Goal: Task Accomplishment & Management: Manage account settings

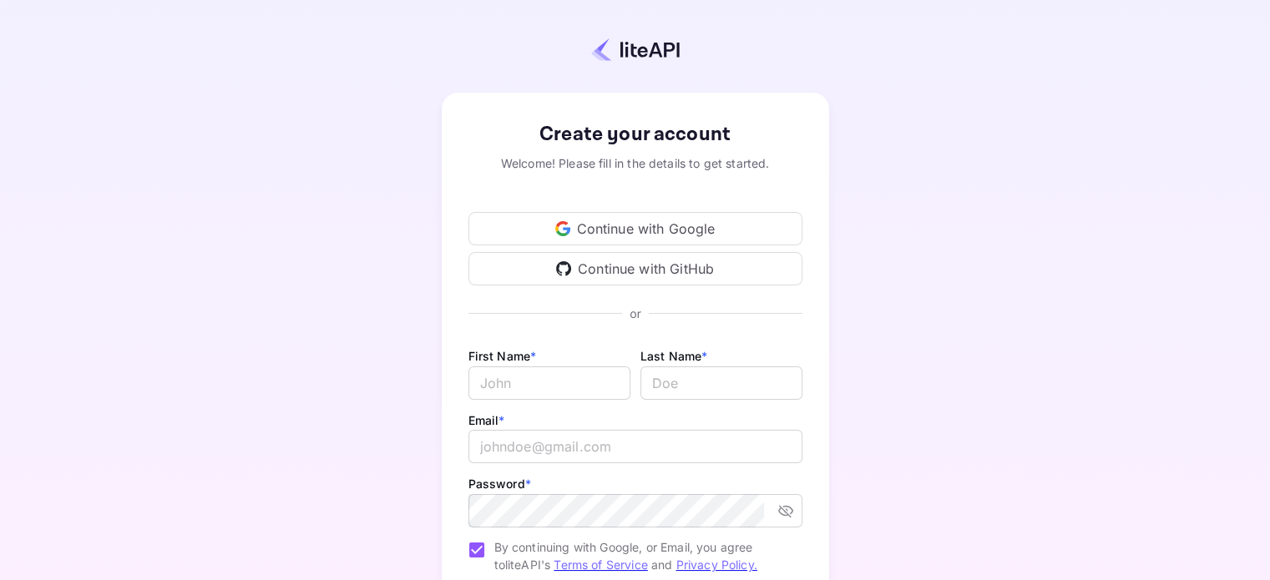
click at [632, 229] on div "Continue with Google" at bounding box center [635, 228] width 334 height 33
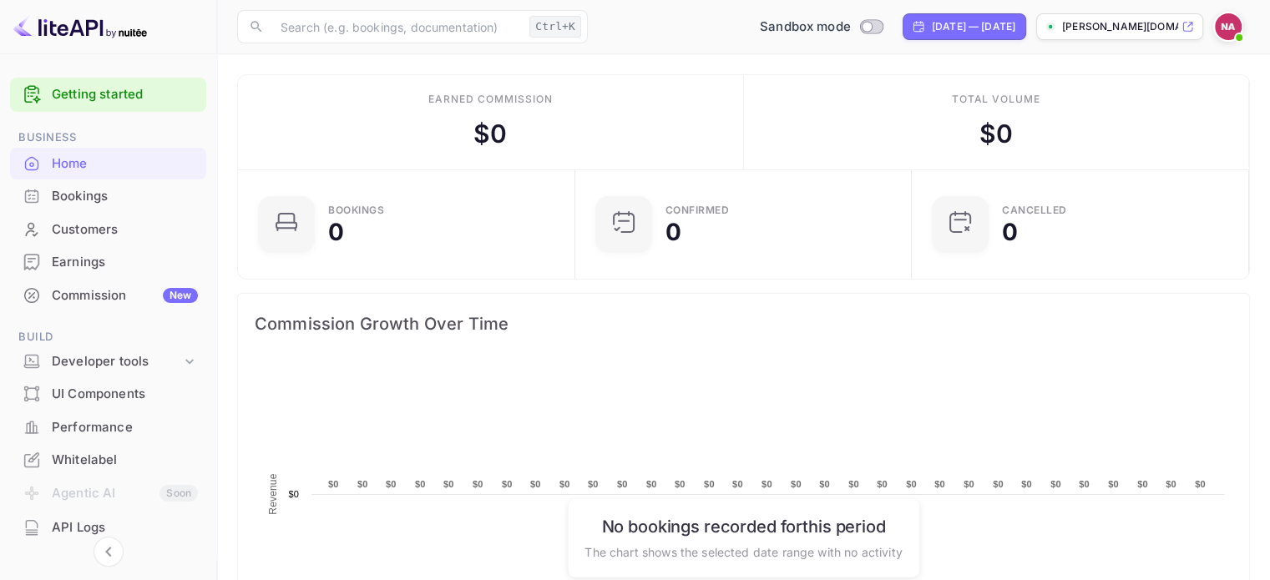
scroll to position [259, 314]
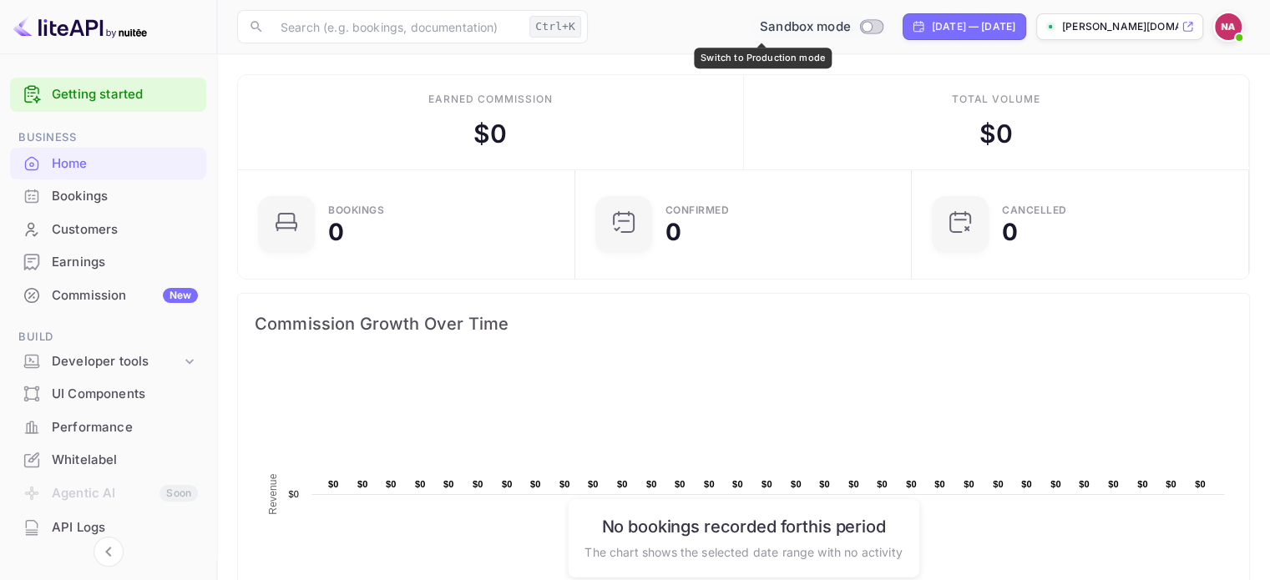
click at [850, 27] on input "Switch to Production mode" at bounding box center [866, 26] width 33 height 11
checkbox input "false"
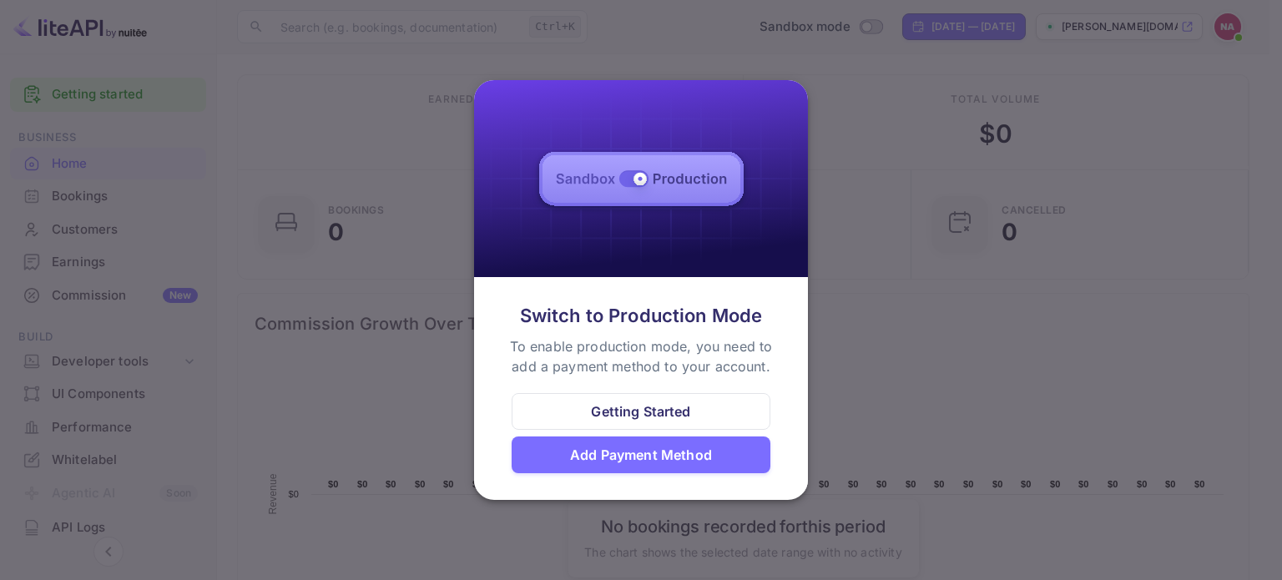
click at [911, 361] on div at bounding box center [641, 290] width 1282 height 580
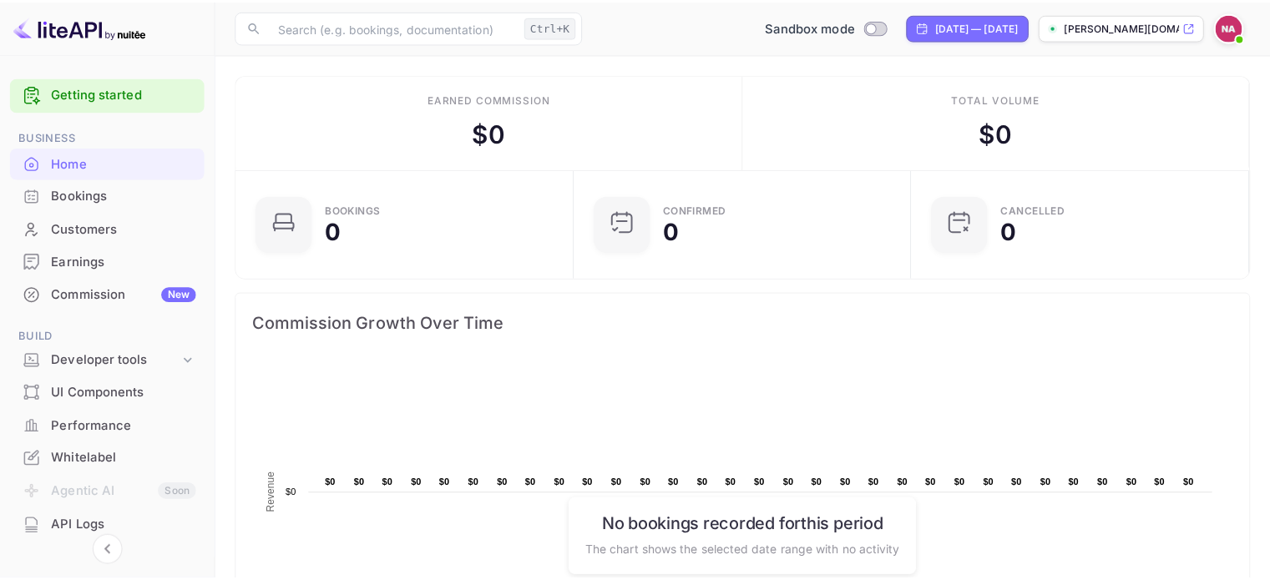
scroll to position [13, 13]
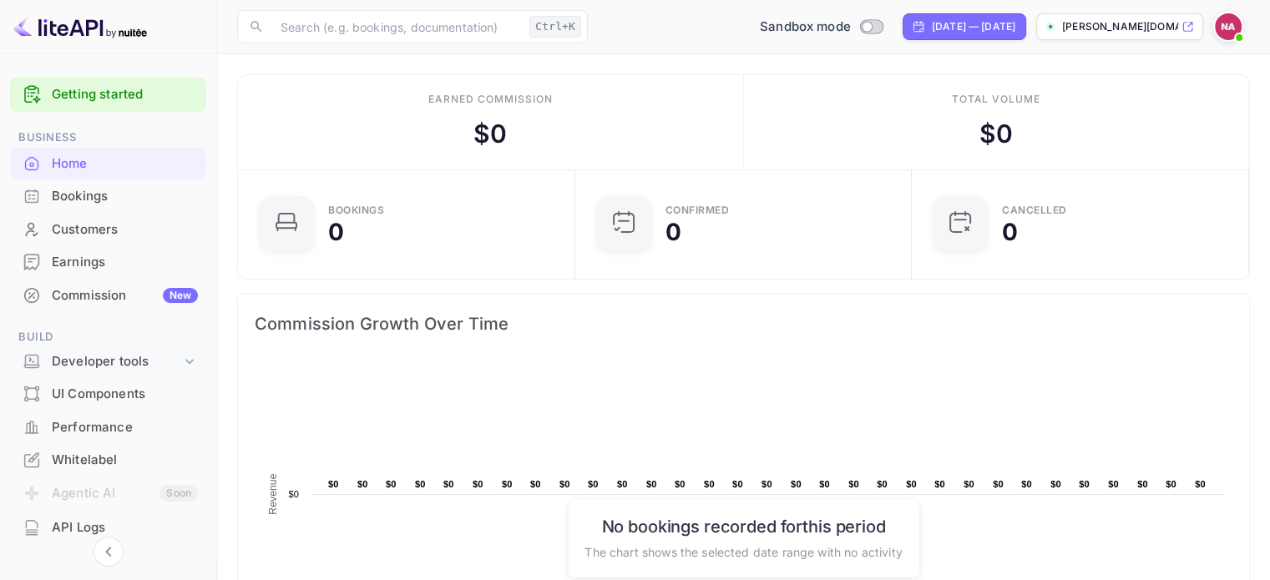
click at [115, 363] on div "Developer tools" at bounding box center [116, 361] width 129 height 19
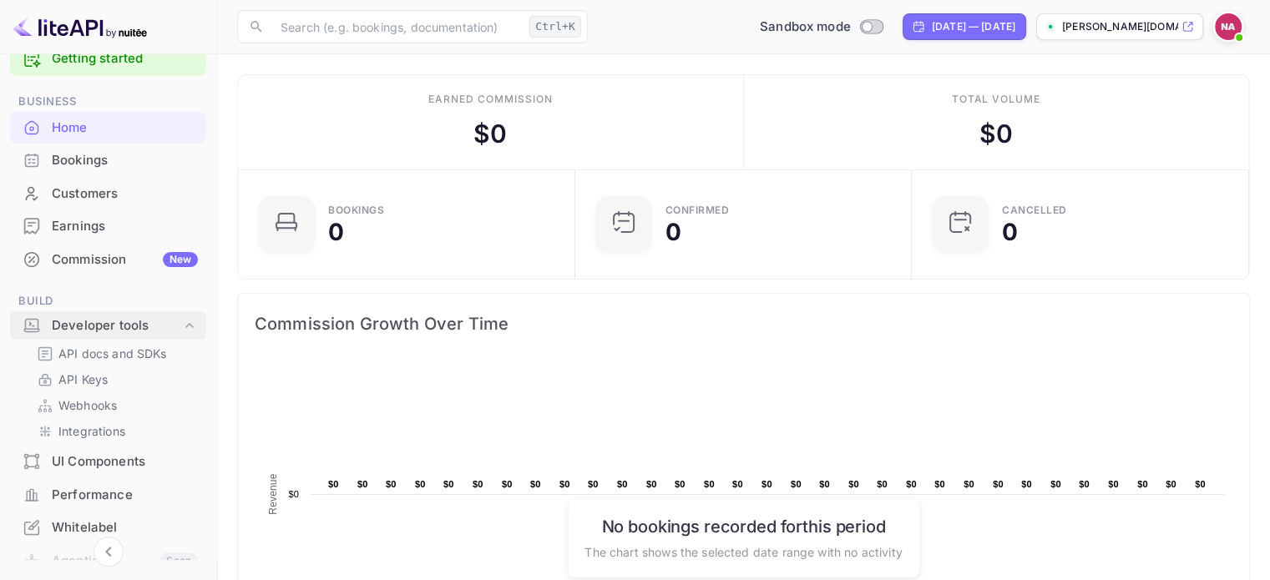
scroll to position [37, 0]
click at [129, 354] on p "API docs and SDKs" at bounding box center [112, 353] width 109 height 18
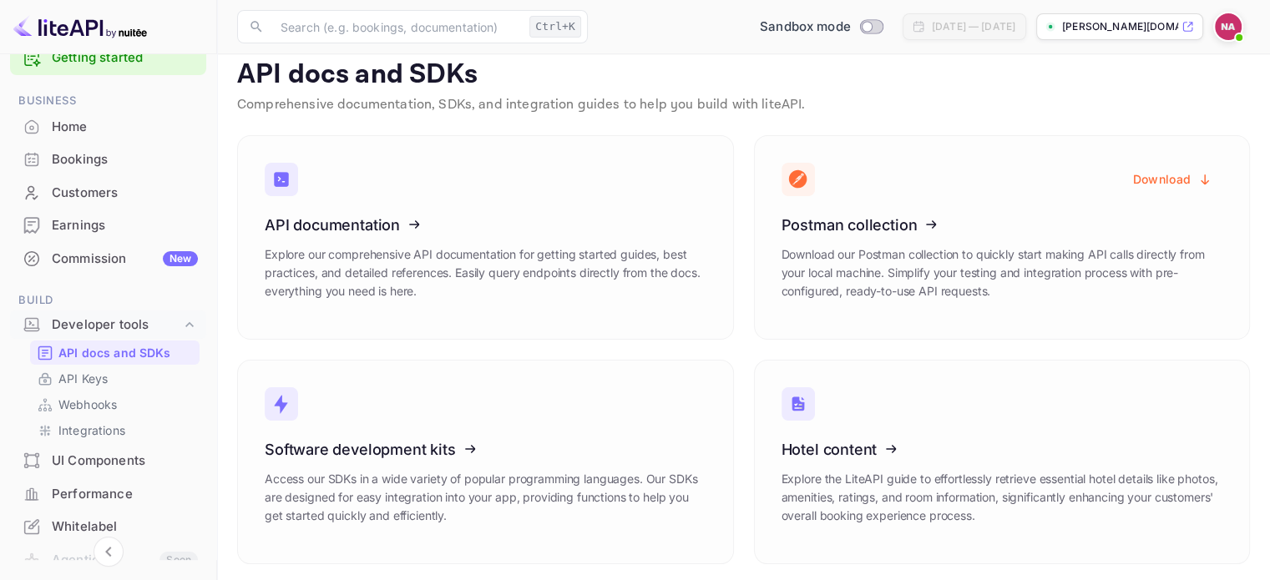
scroll to position [20, 0]
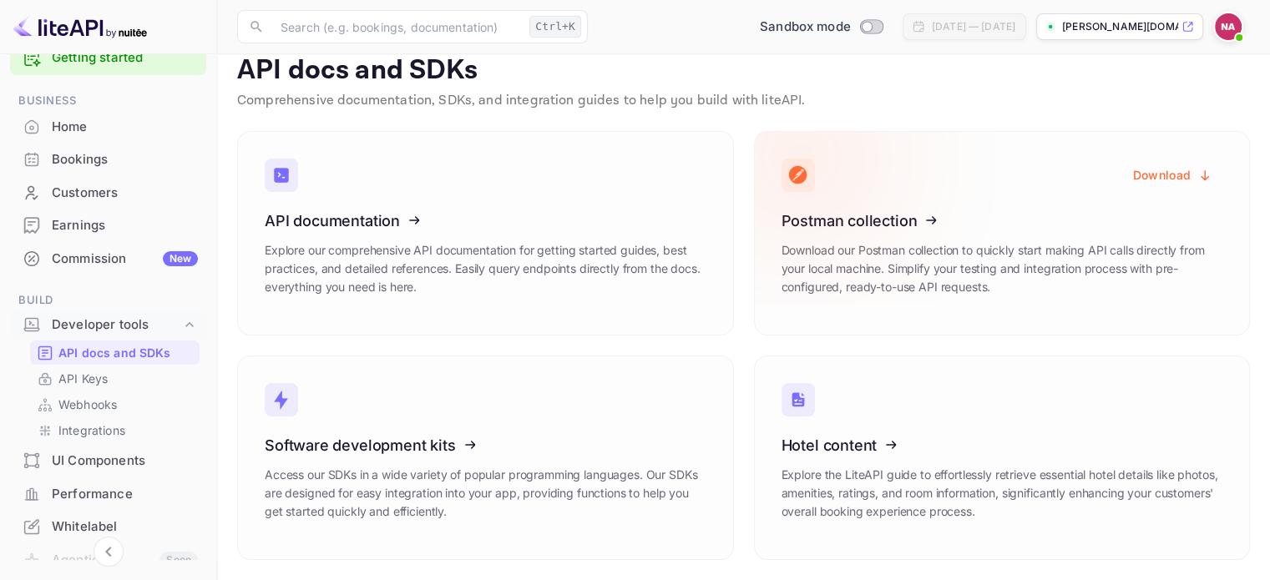
click at [772, 208] on icon at bounding box center [885, 218] width 260 height 172
click at [1189, 176] on button "Download" at bounding box center [1172, 175] width 99 height 33
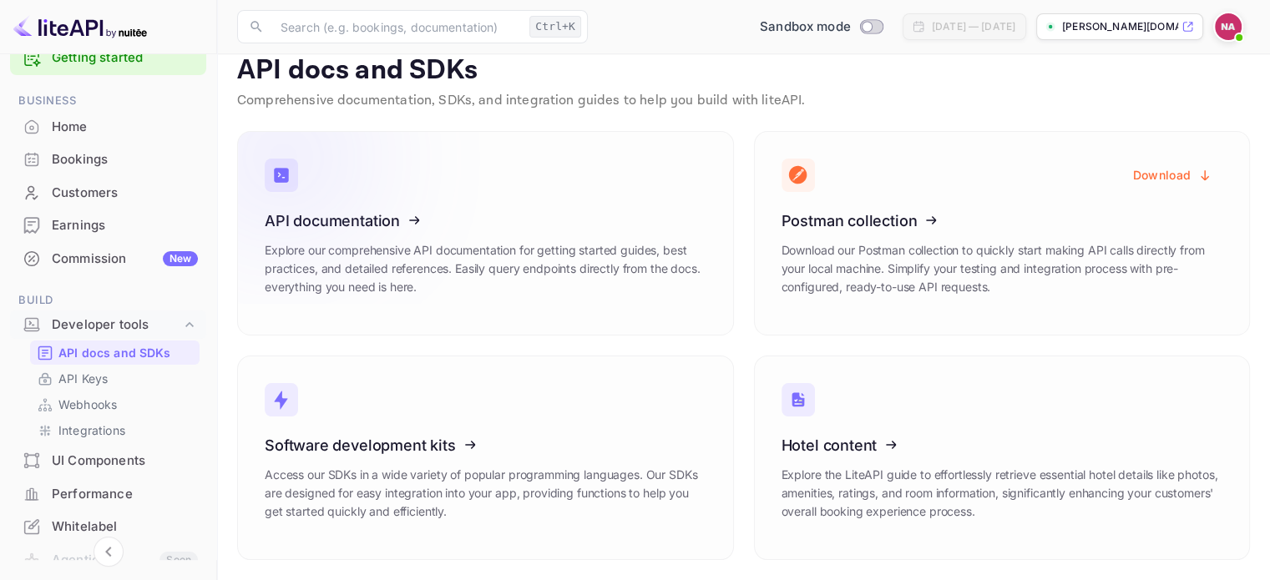
click at [321, 207] on icon at bounding box center [368, 218] width 260 height 172
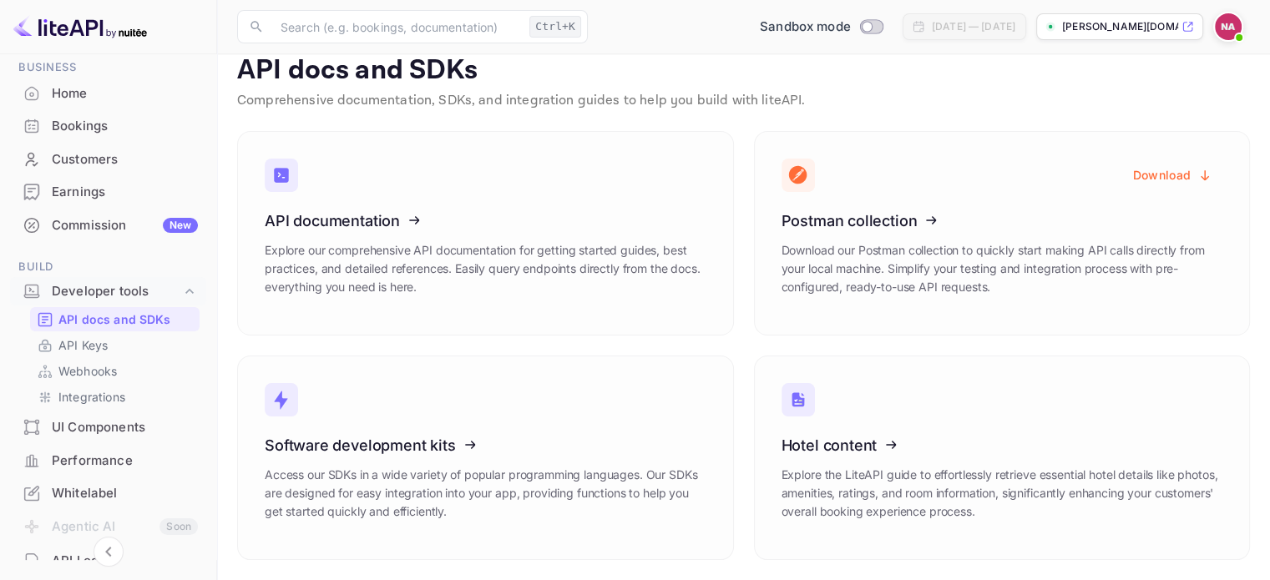
scroll to position [0, 0]
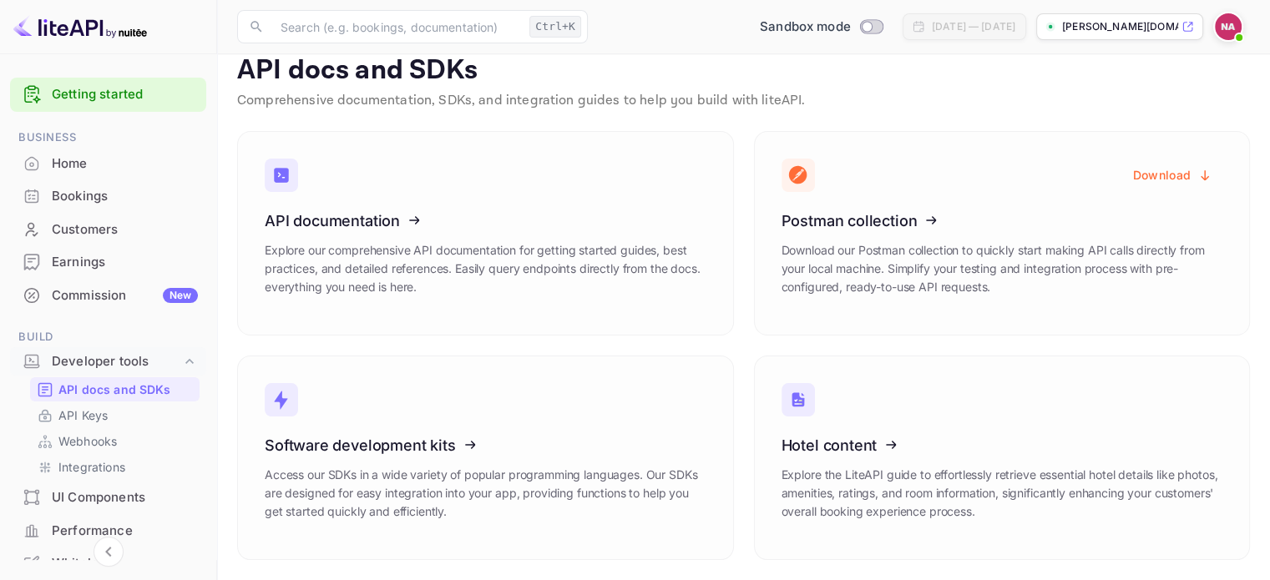
click at [1226, 26] on img at bounding box center [1227, 26] width 27 height 27
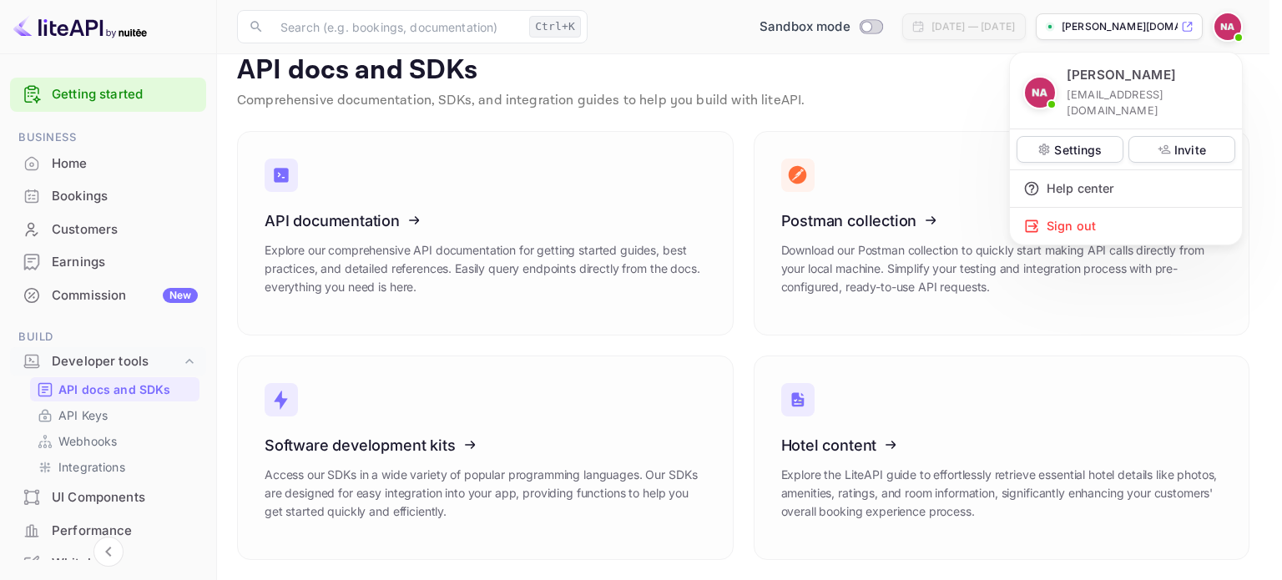
click at [386, 90] on div at bounding box center [641, 290] width 1282 height 580
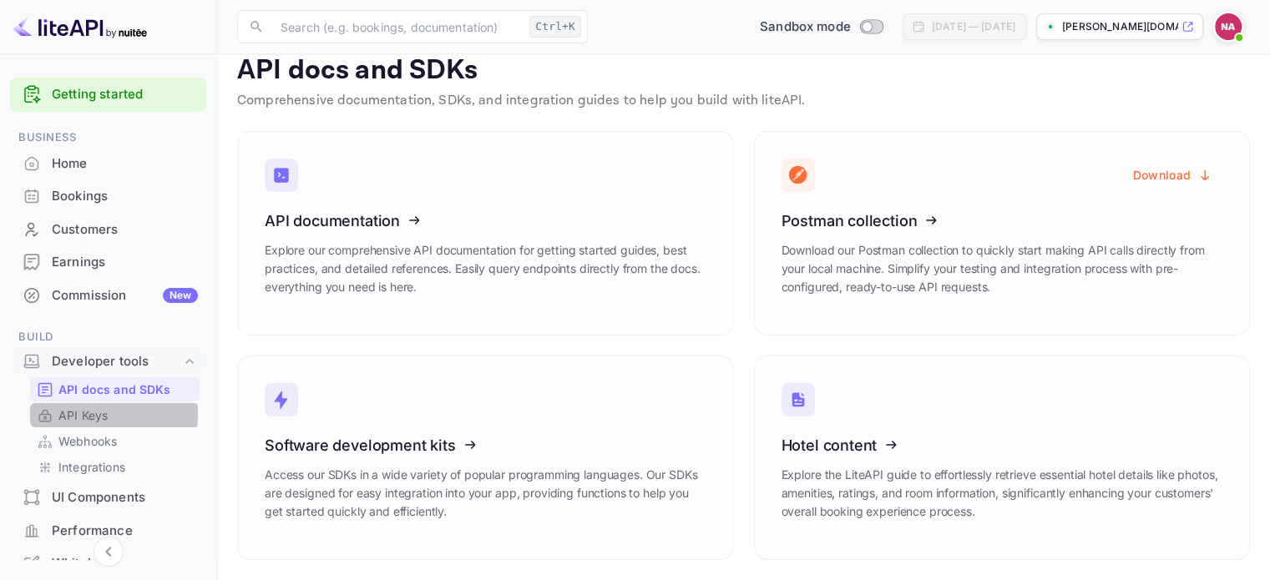
click at [58, 413] on p "API Keys" at bounding box center [82, 415] width 49 height 18
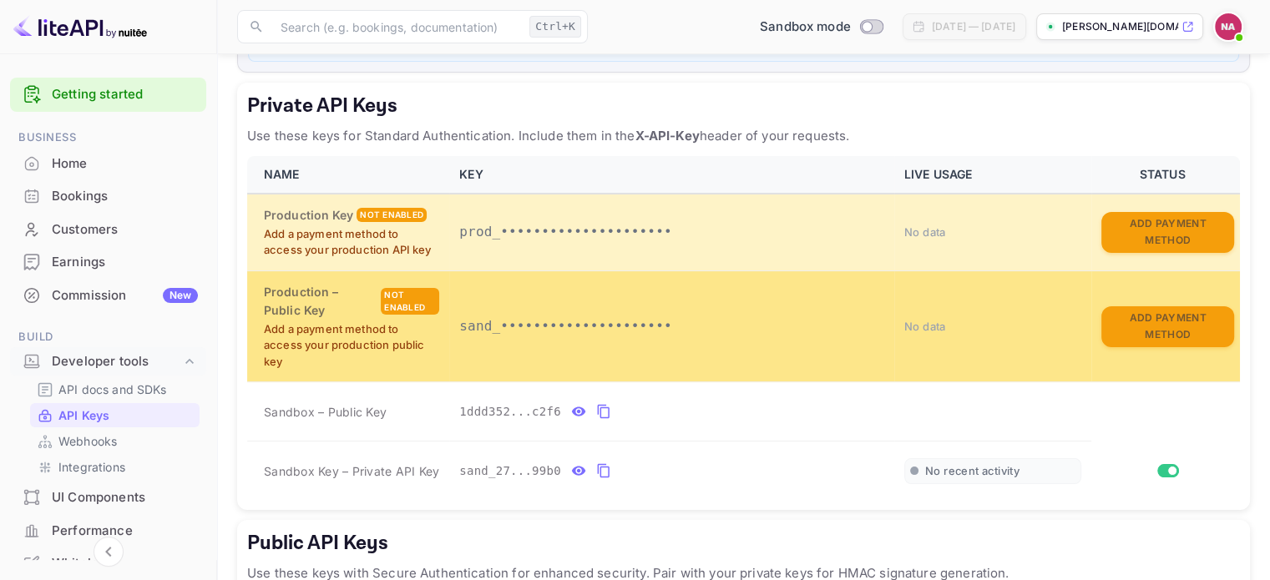
scroll to position [274, 0]
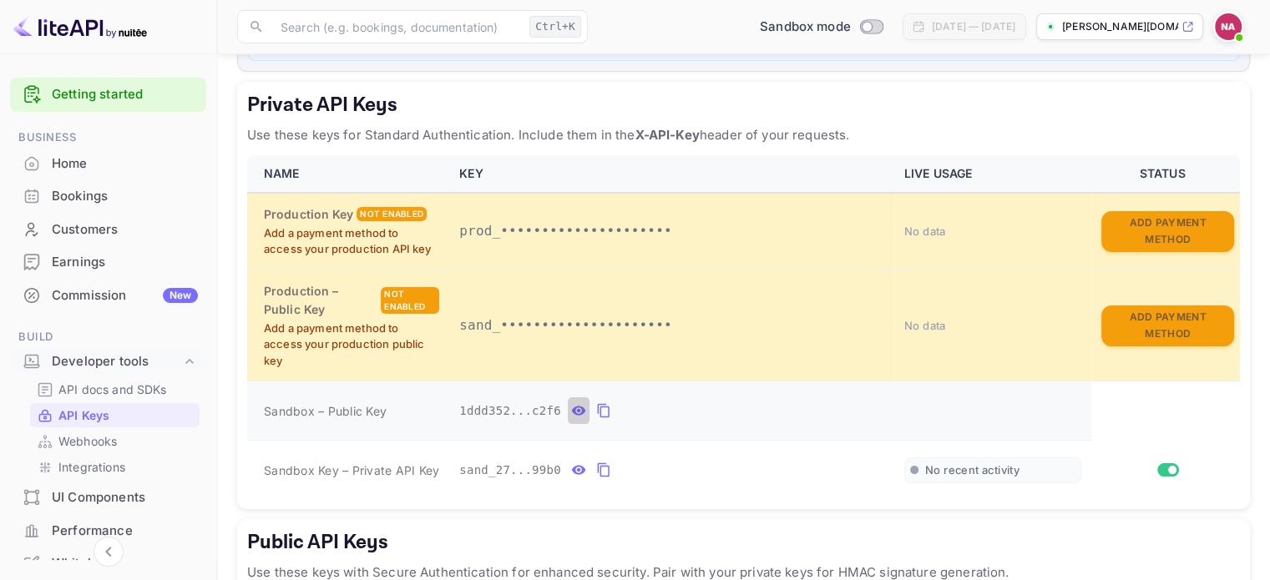
click at [575, 412] on icon "private api keys table" at bounding box center [578, 411] width 15 height 20
click at [755, 409] on icon "private api keys table" at bounding box center [762, 411] width 15 height 20
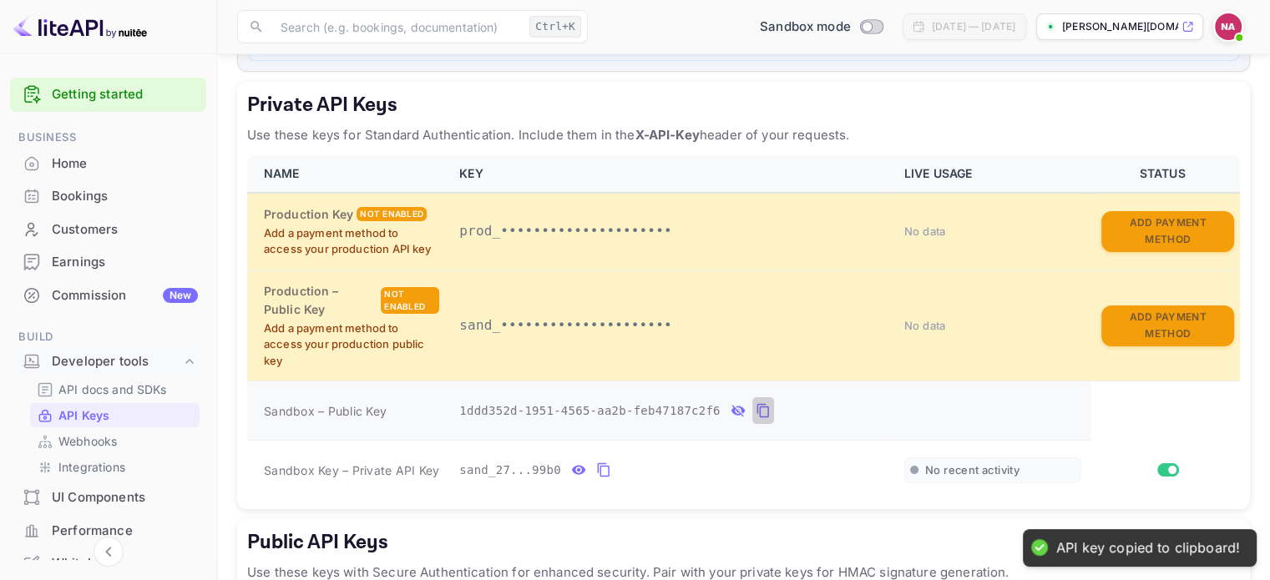
click at [755, 409] on icon "private api keys table" at bounding box center [762, 411] width 15 height 20
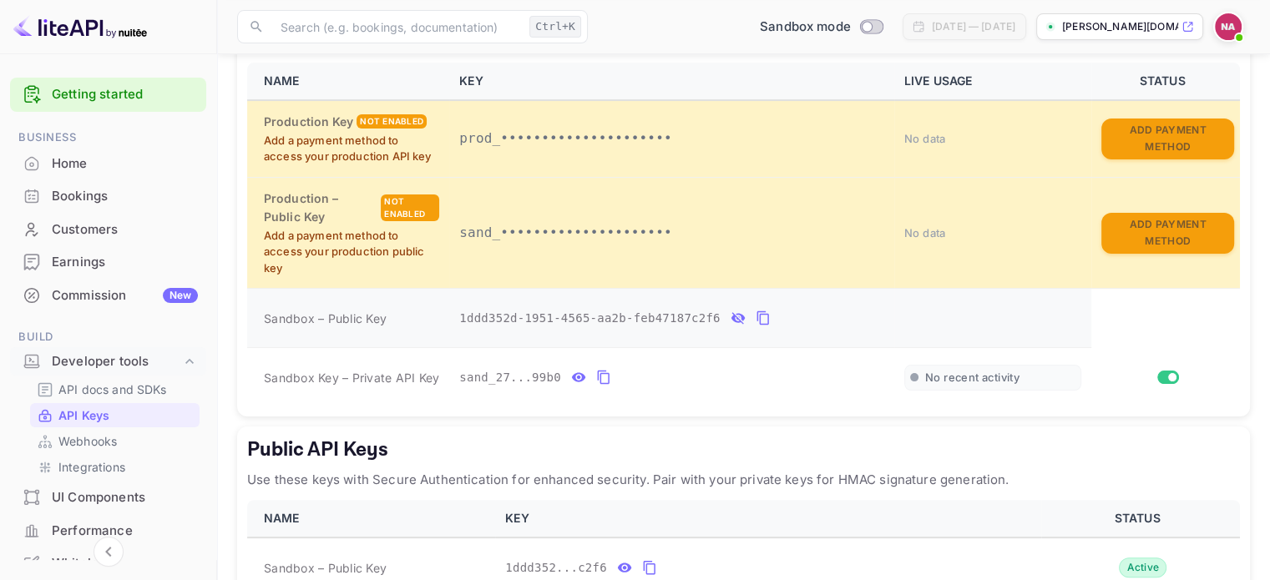
scroll to position [367, 0]
click at [597, 377] on icon "private api keys table" at bounding box center [603, 376] width 15 height 20
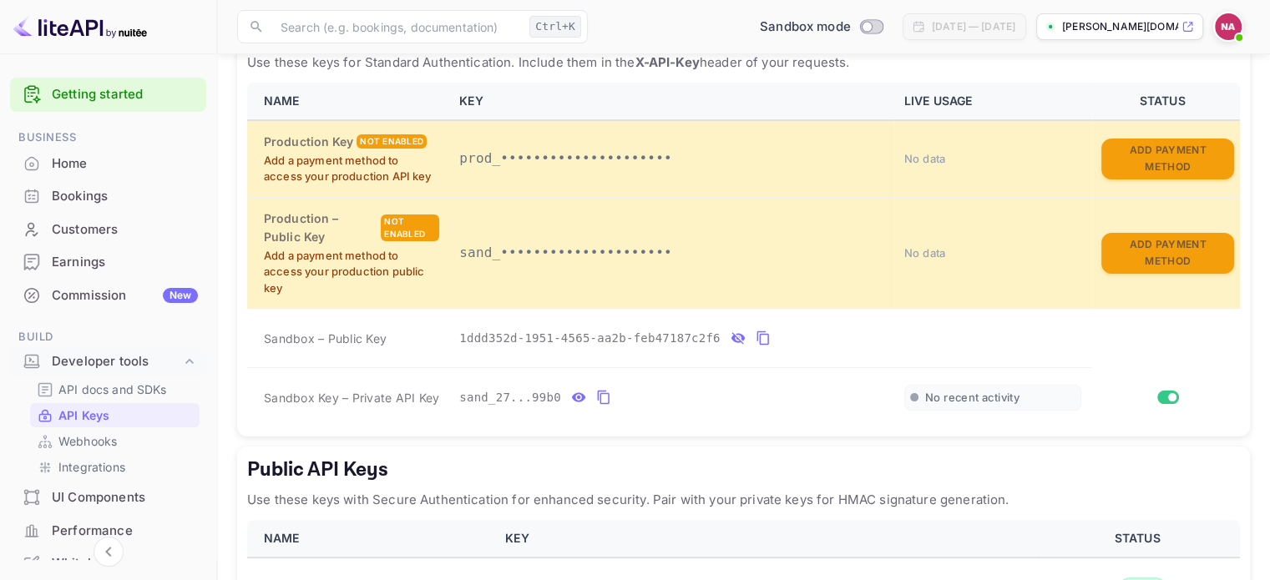
scroll to position [343, 0]
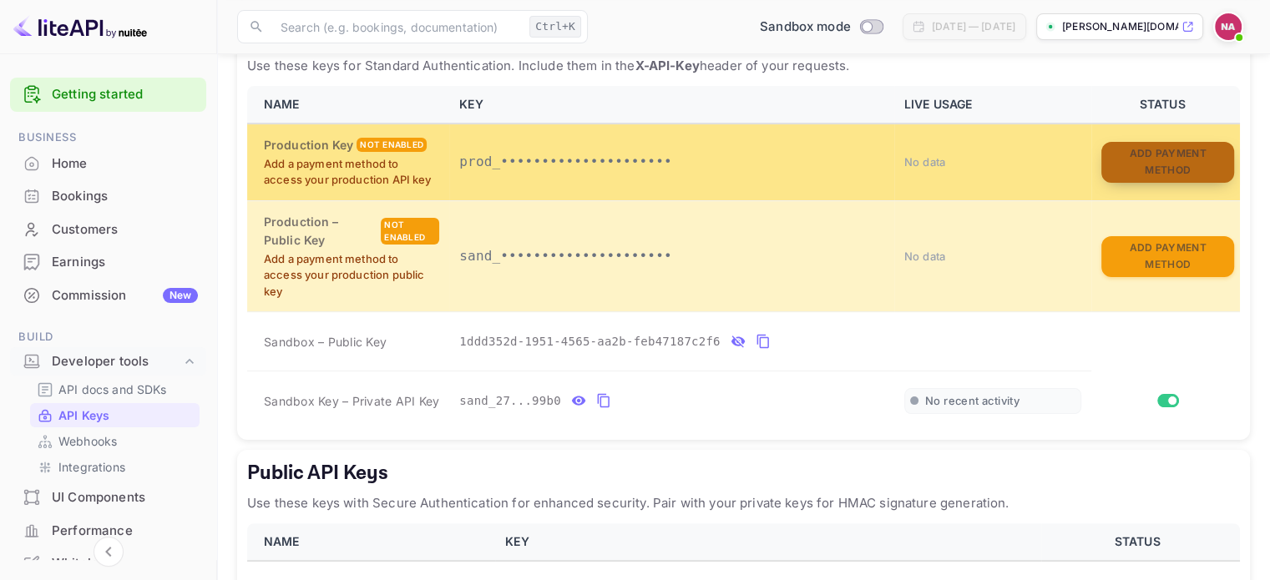
click at [1159, 166] on button "Add Payment Method" at bounding box center [1167, 162] width 133 height 41
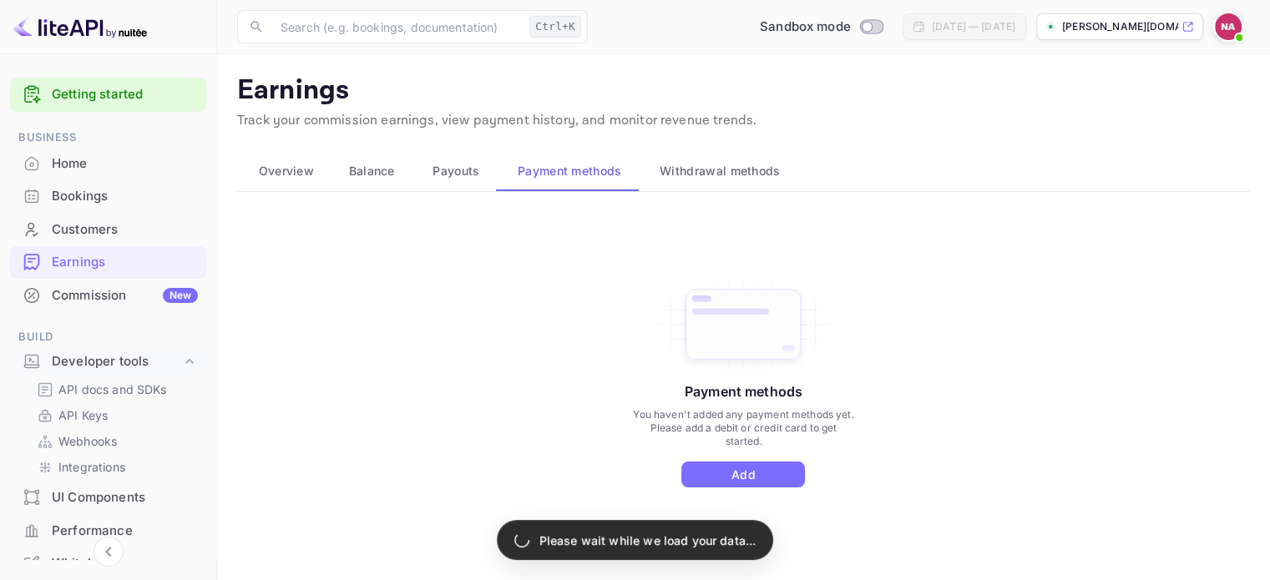
scroll to position [15, 0]
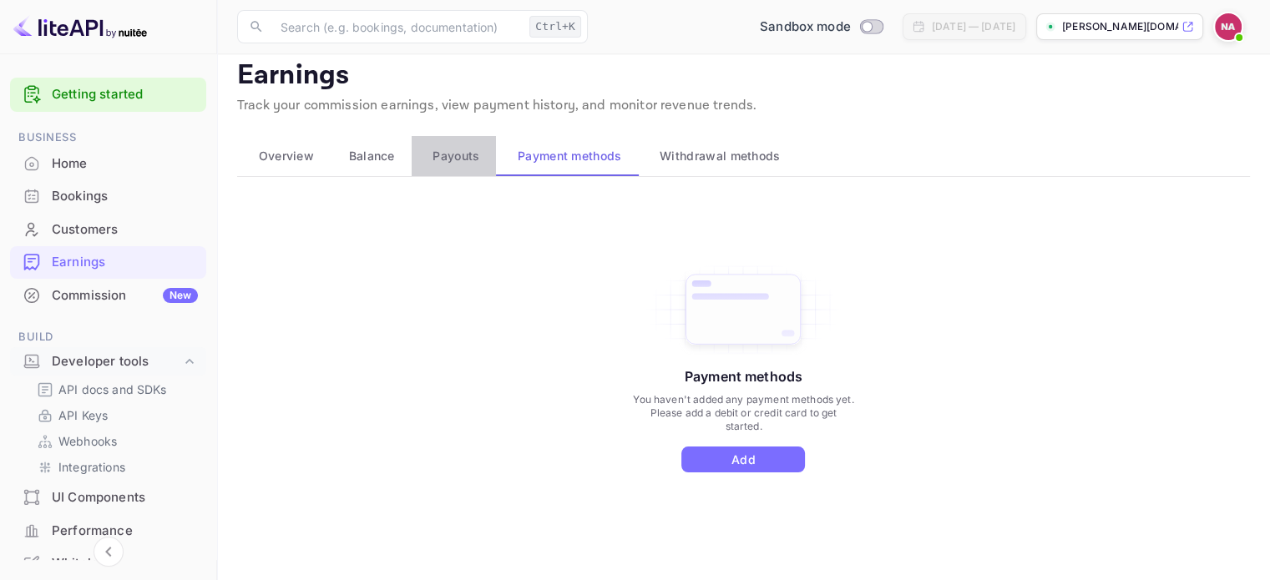
click at [471, 158] on span "Payouts" at bounding box center [455, 156] width 47 height 20
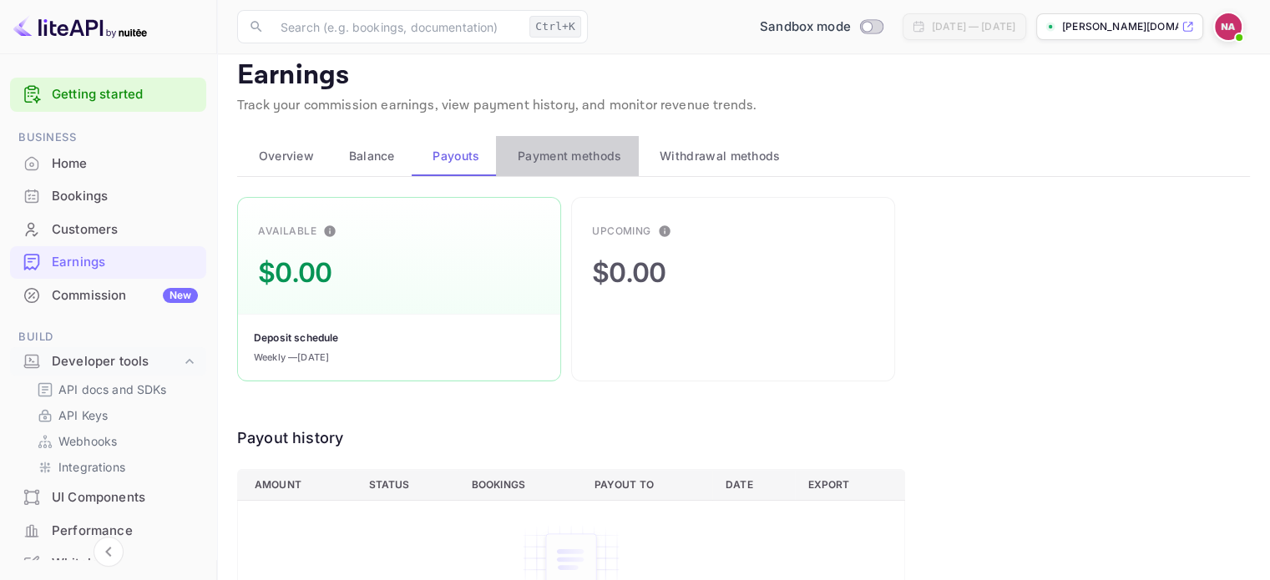
click at [582, 162] on span "Payment methods" at bounding box center [569, 156] width 104 height 20
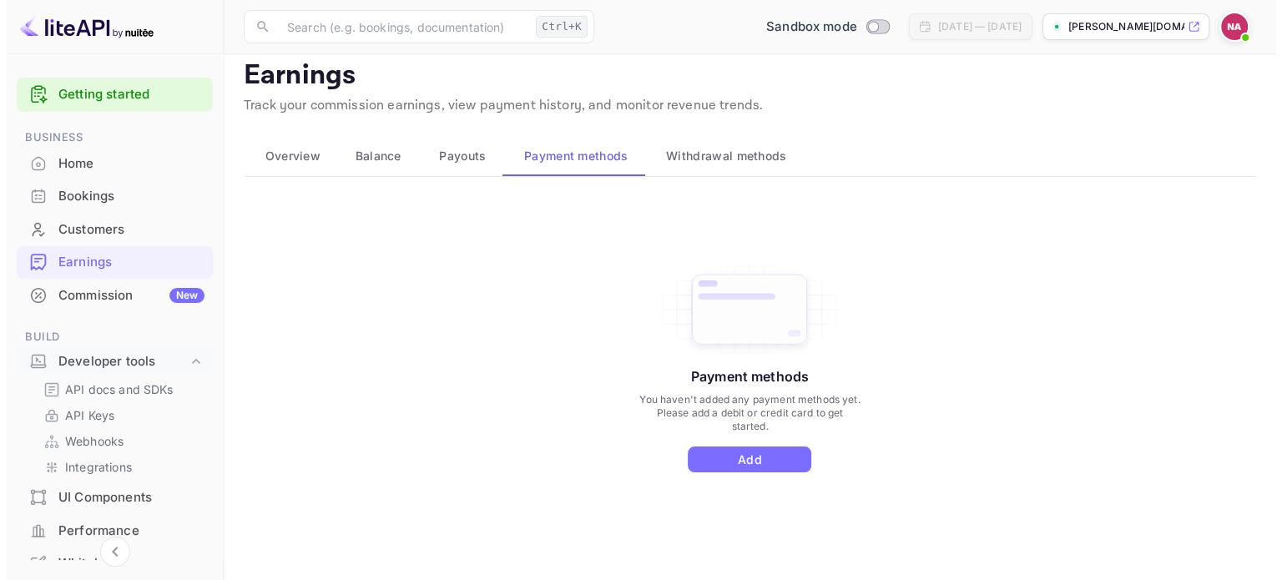
scroll to position [43, 0]
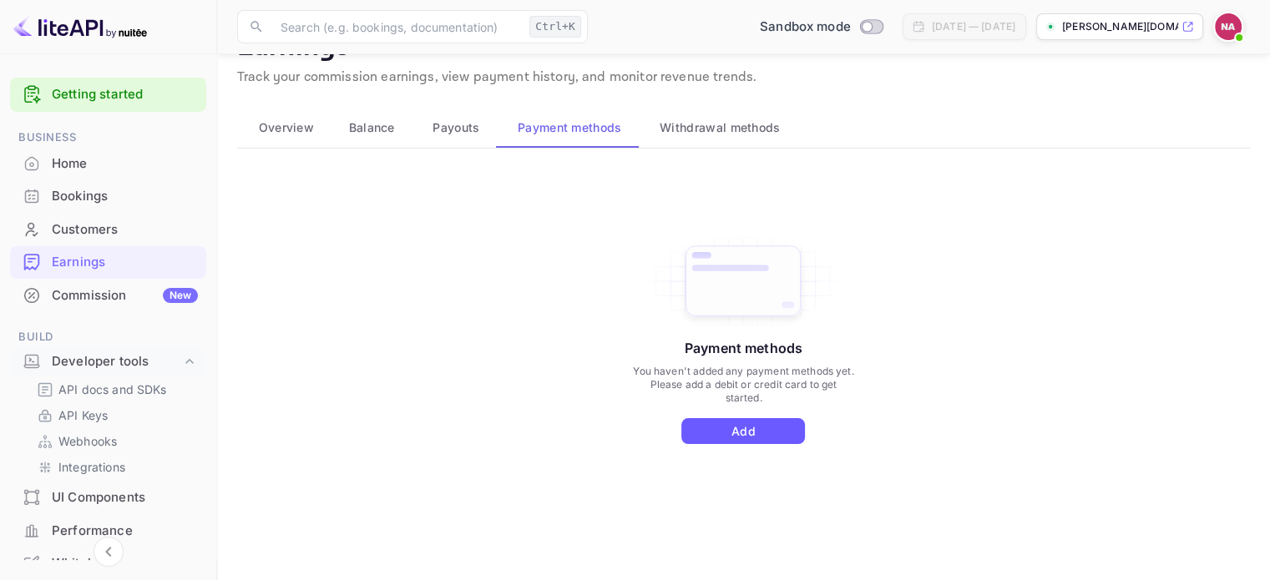
click at [739, 427] on button "Add" at bounding box center [743, 431] width 124 height 26
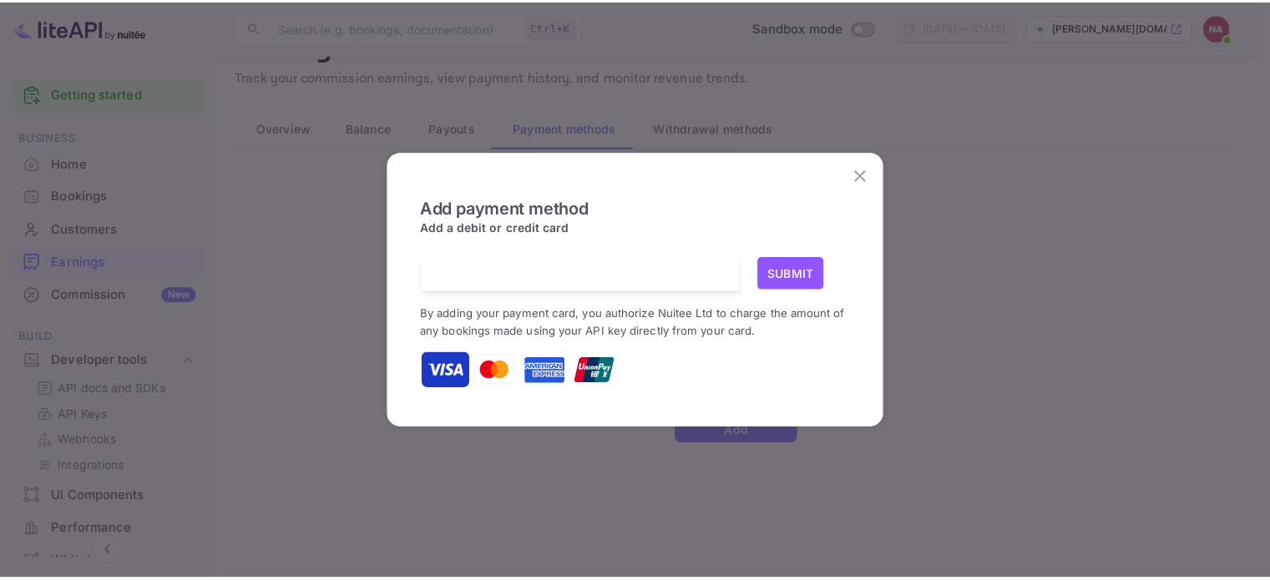
scroll to position [0, 0]
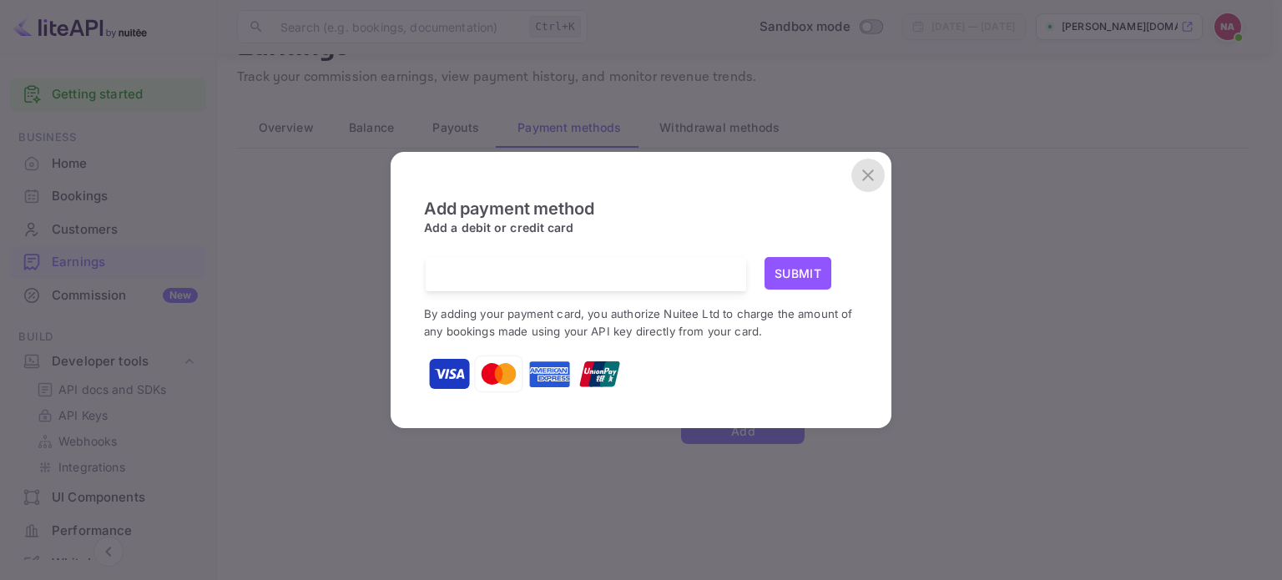
click at [867, 169] on icon "close" at bounding box center [868, 175] width 20 height 20
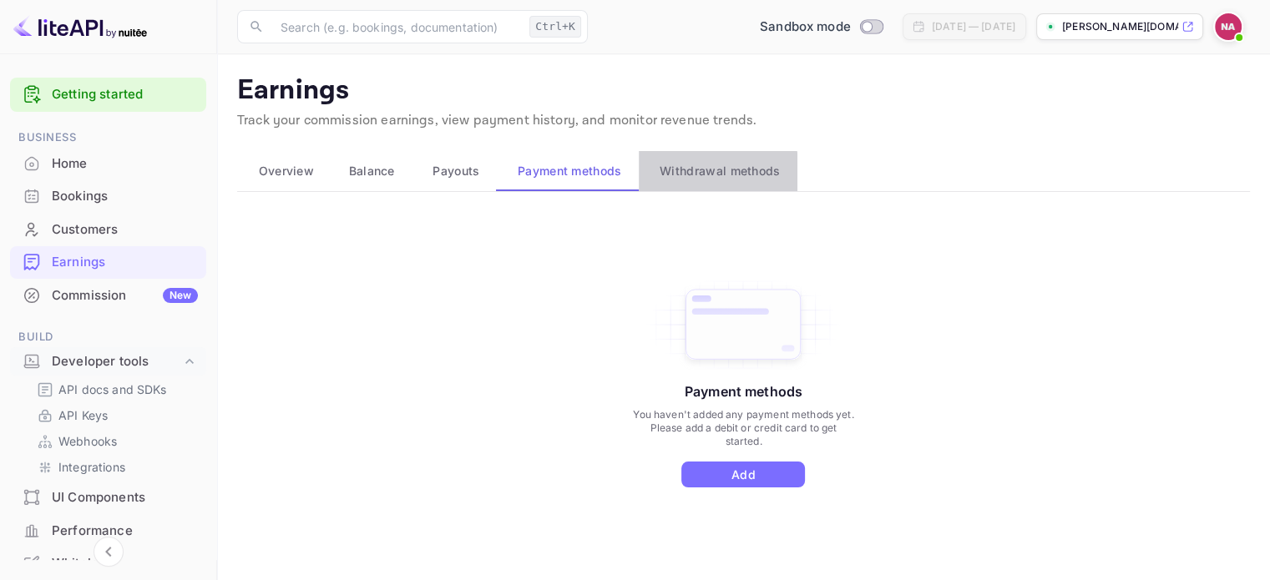
click at [693, 182] on button "Withdrawal methods" at bounding box center [718, 171] width 159 height 40
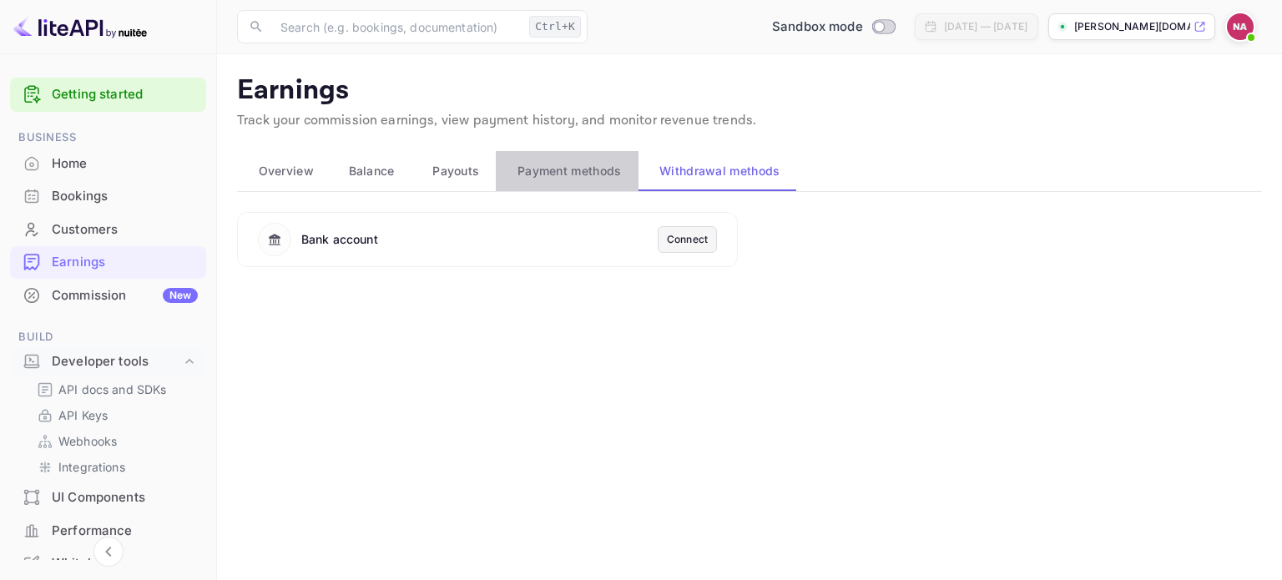
click at [556, 176] on span "Payment methods" at bounding box center [569, 171] width 104 height 20
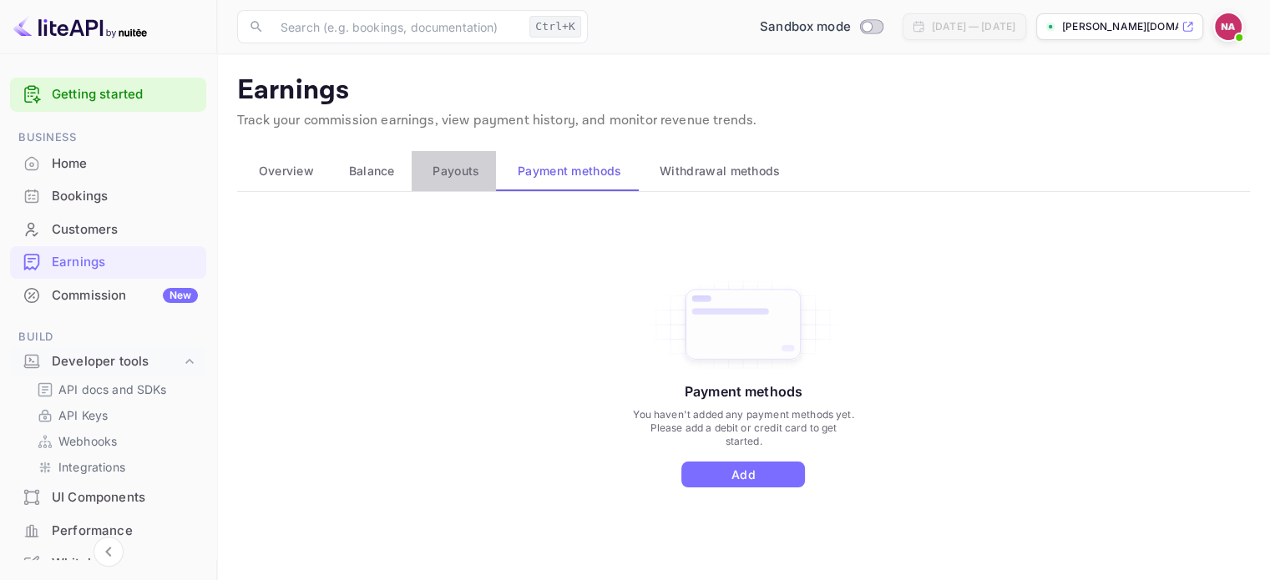
click at [440, 189] on button "Payouts" at bounding box center [453, 171] width 85 height 40
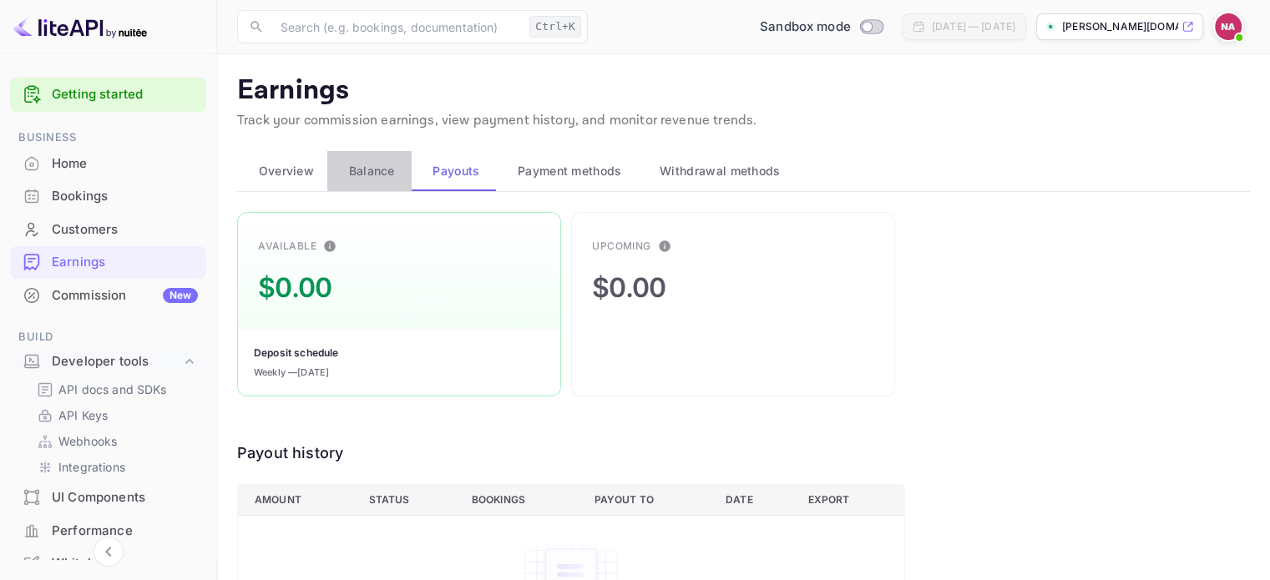
click at [366, 177] on span "Balance" at bounding box center [372, 171] width 46 height 20
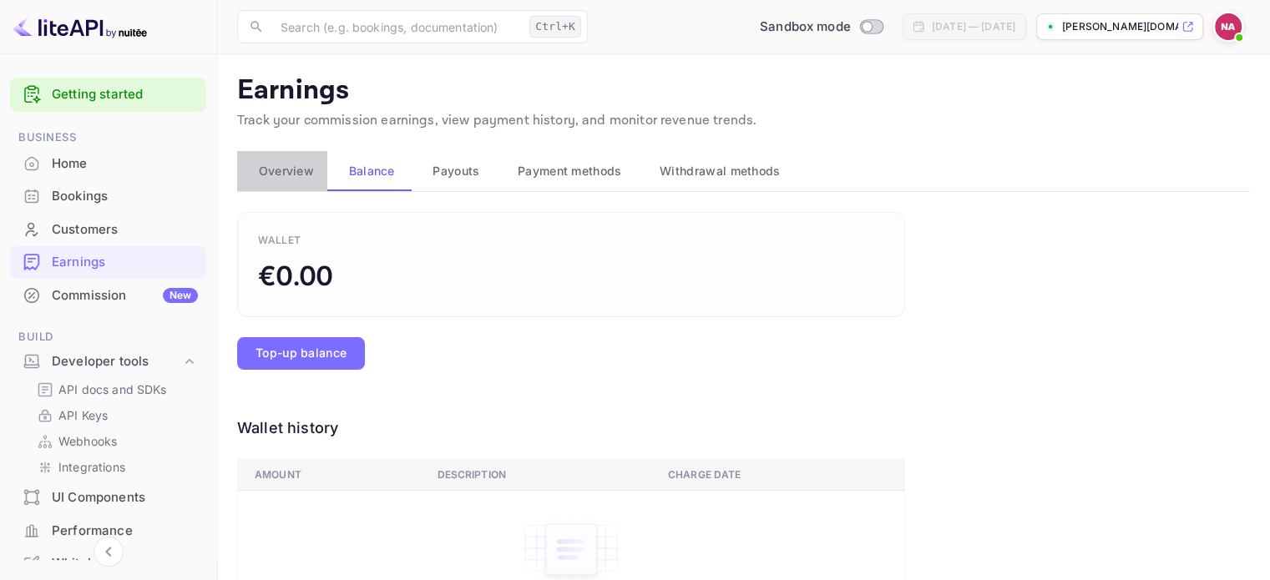
click at [299, 173] on span "Overview" at bounding box center [286, 171] width 55 height 20
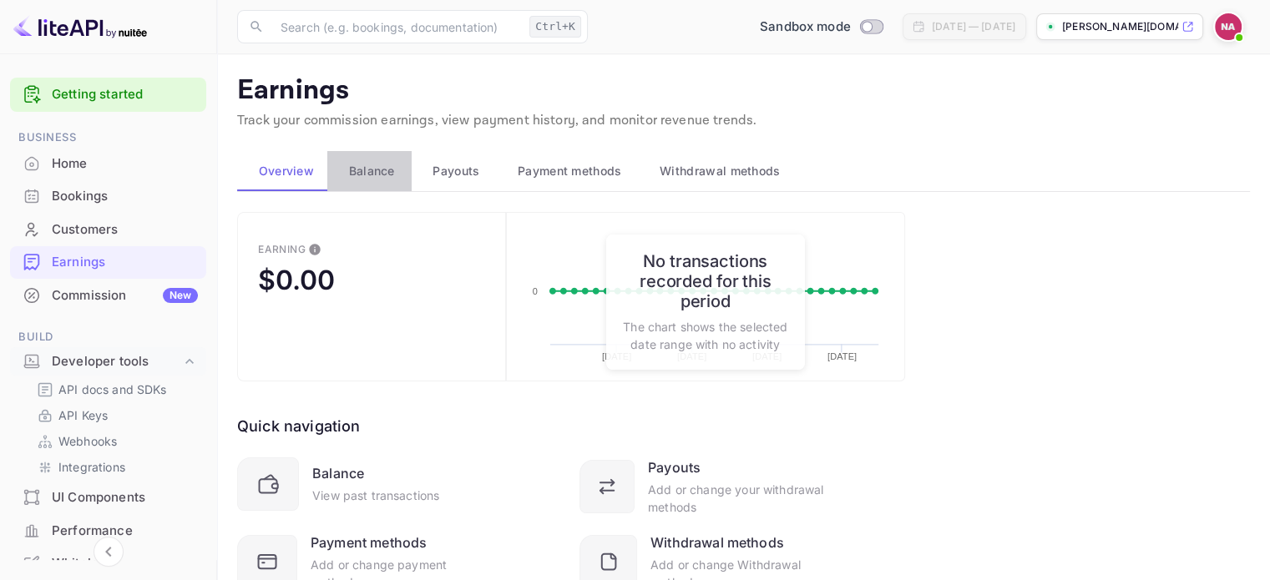
click at [376, 165] on span "Balance" at bounding box center [372, 171] width 46 height 20
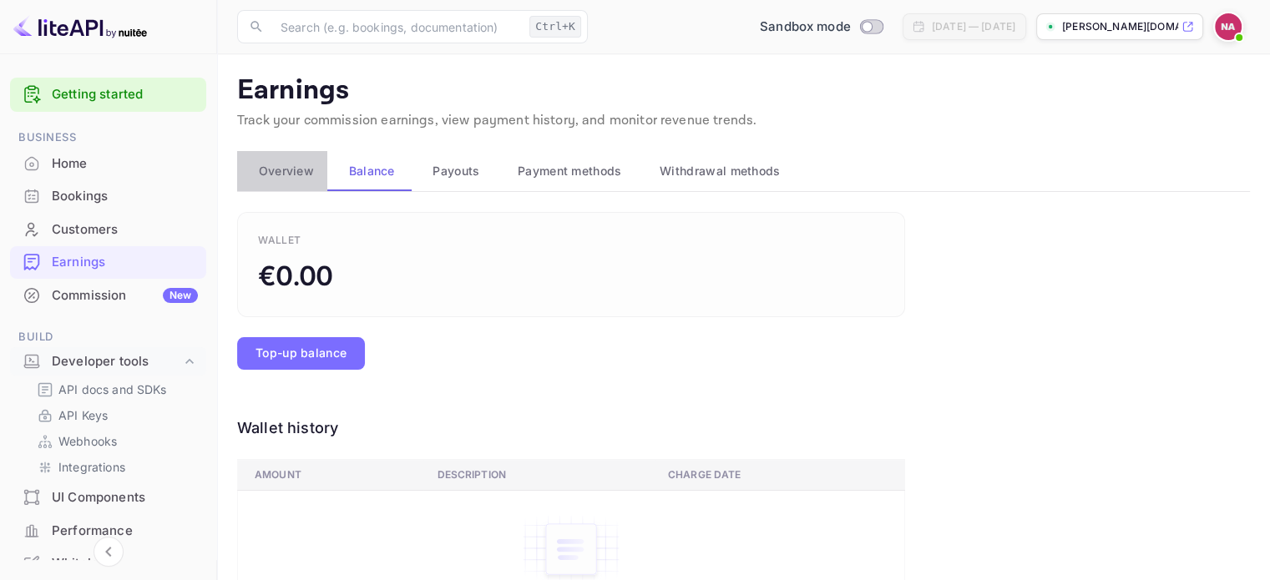
click at [296, 180] on button "Overview" at bounding box center [282, 171] width 90 height 40
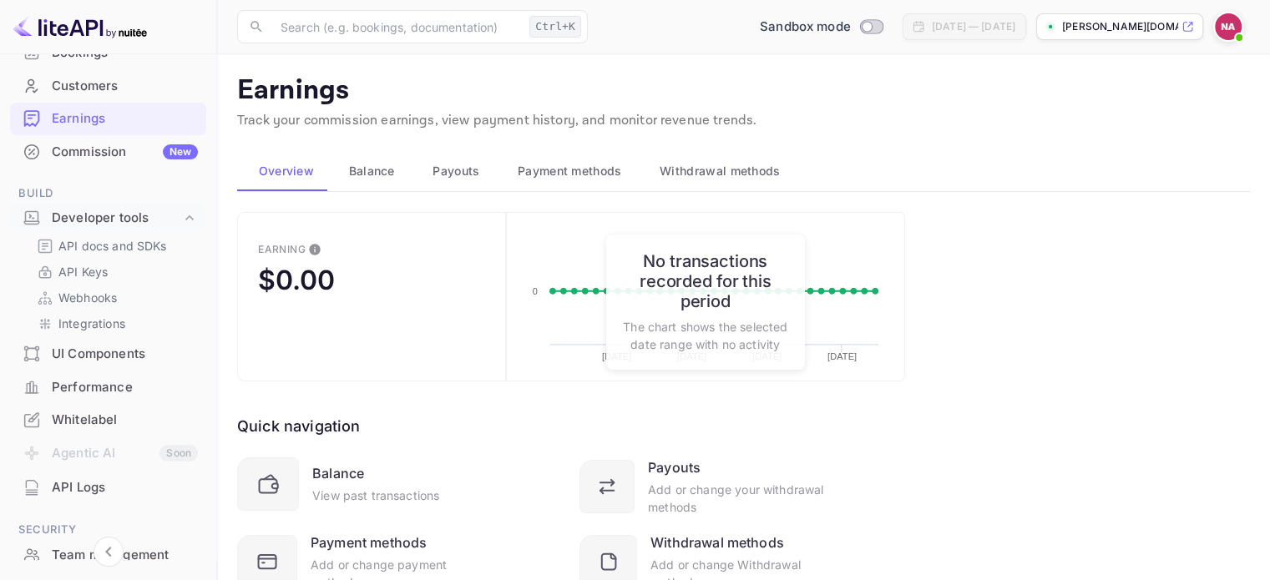
scroll to position [133, 0]
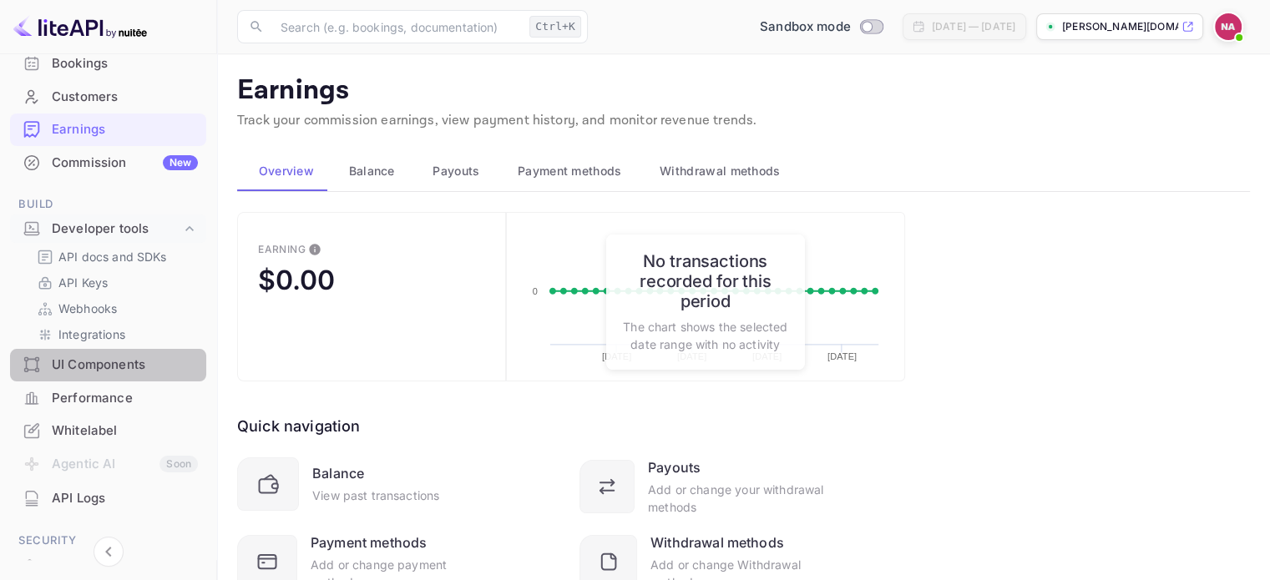
click at [117, 351] on div "UI Components" at bounding box center [108, 365] width 196 height 33
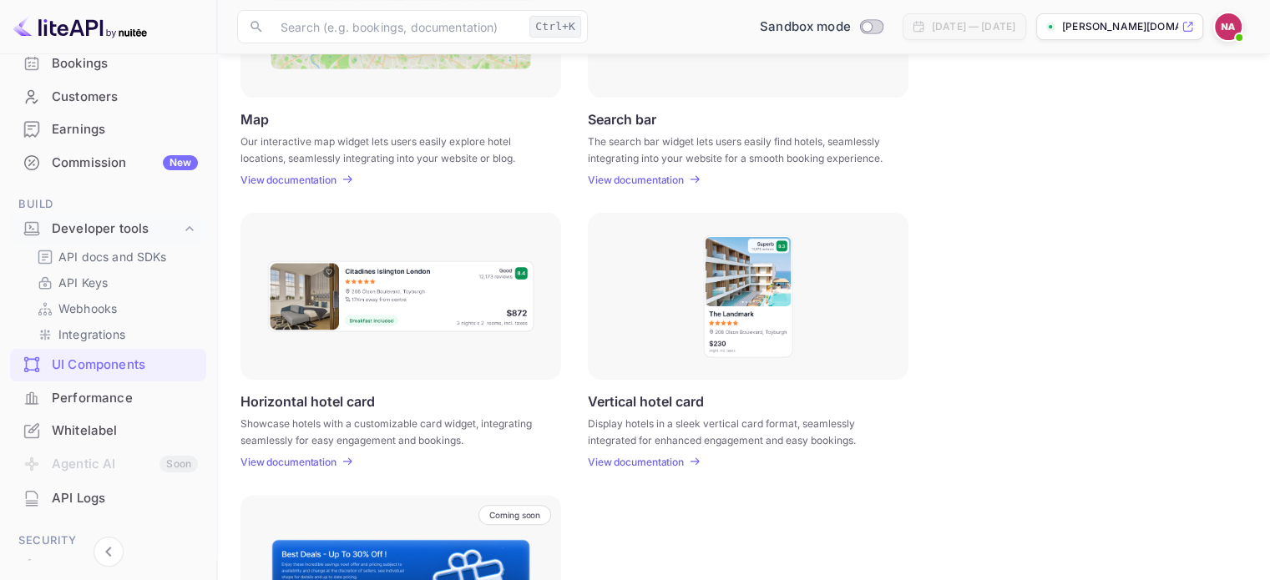
scroll to position [367, 0]
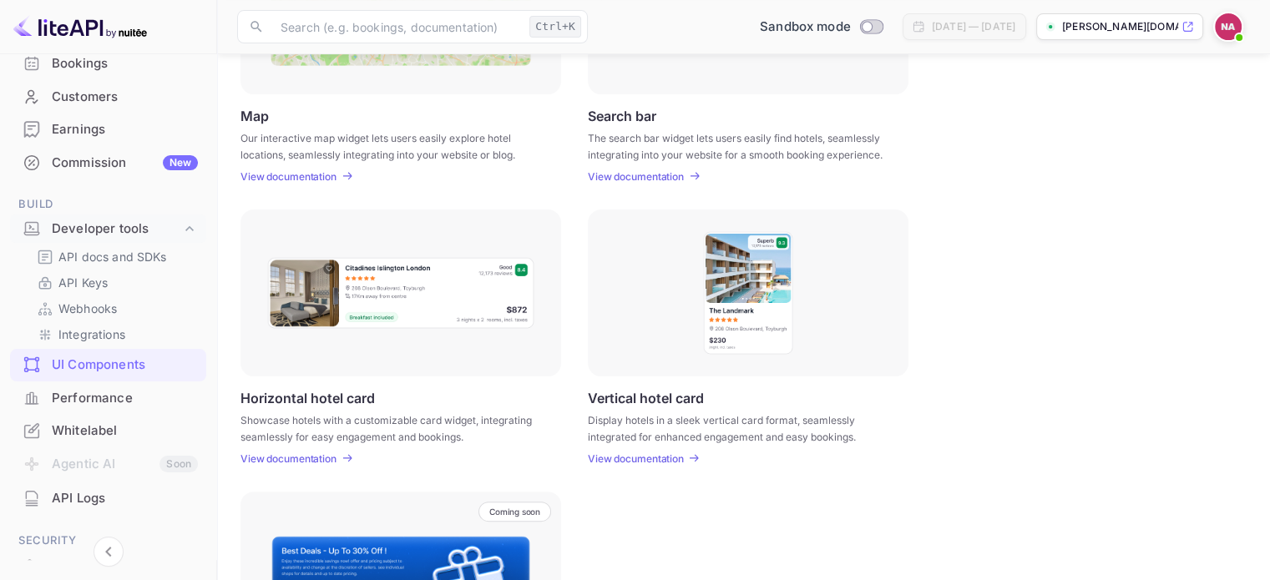
click at [672, 453] on p "View documentation" at bounding box center [636, 458] width 96 height 13
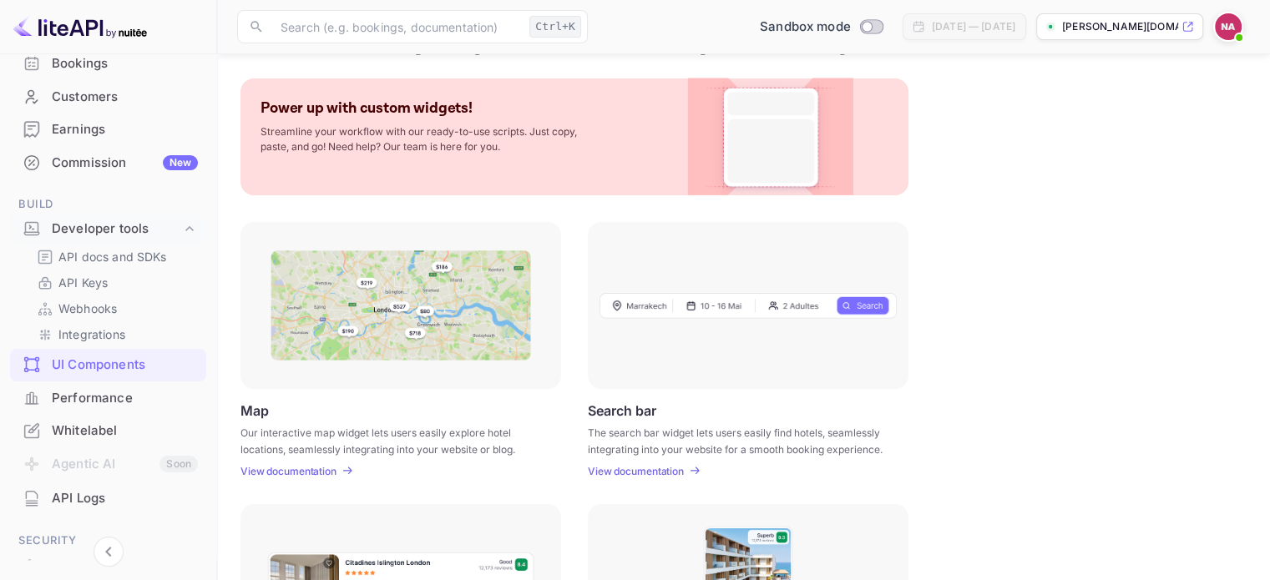
scroll to position [67, 0]
